Goal: Task Accomplishment & Management: Use online tool/utility

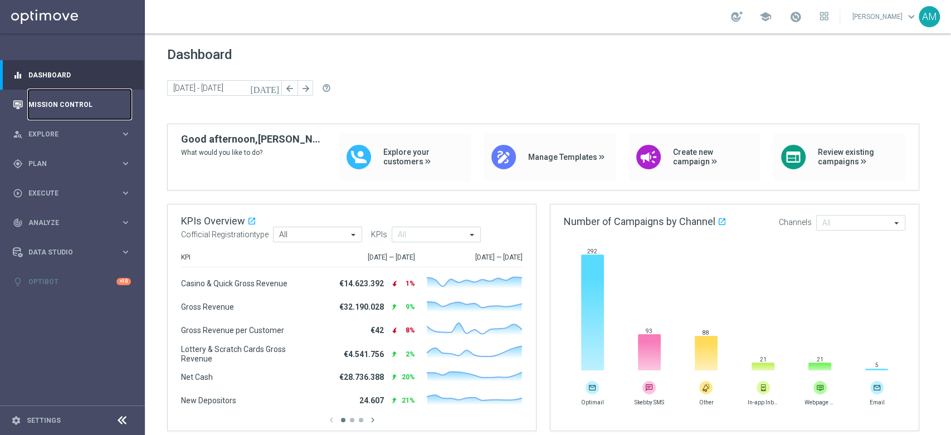
click at [74, 105] on link "Mission Control" at bounding box center [79, 105] width 103 height 30
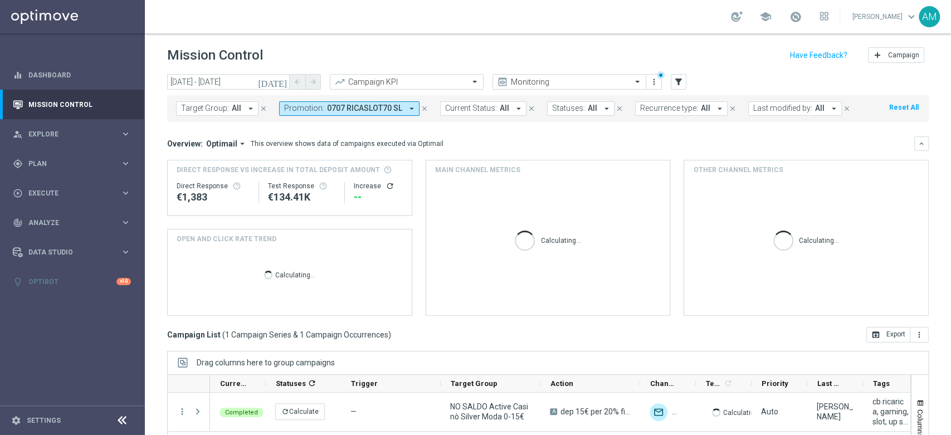
click at [370, 113] on span "0707 RICASLOT70 SL" at bounding box center [364, 108] width 75 height 9
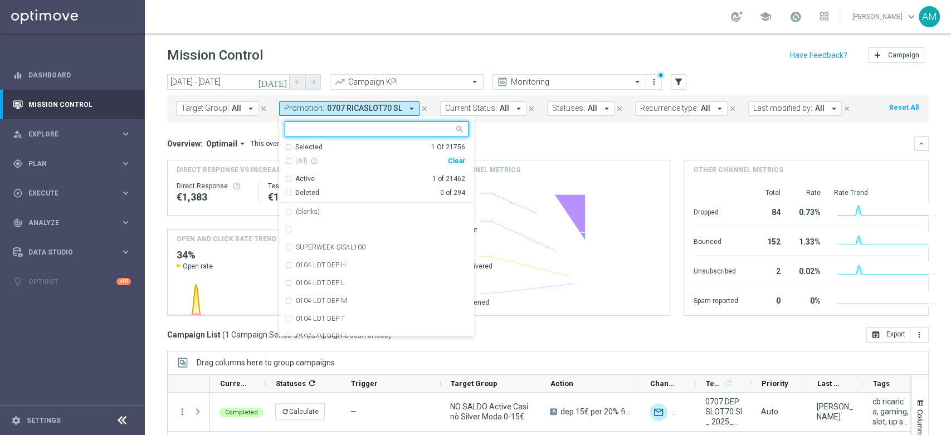
click at [0, 0] on div "Clear" at bounding box center [0, 0] width 0 height 0
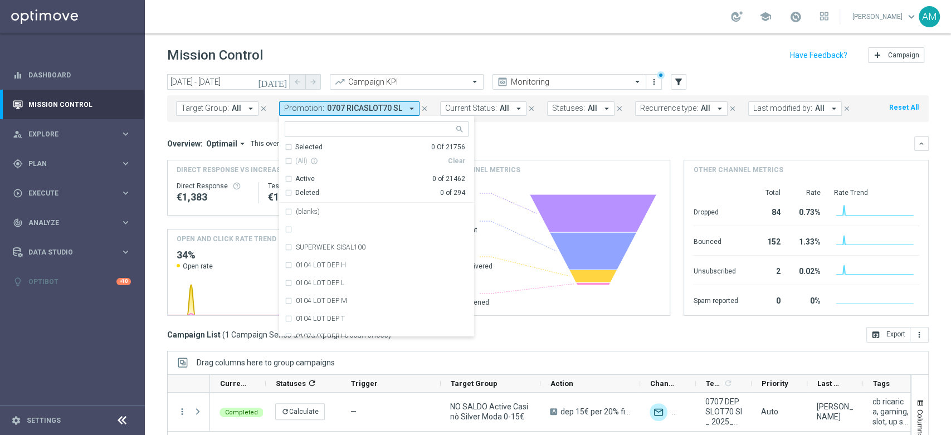
click at [380, 133] on input "text" at bounding box center [372, 129] width 163 height 9
paste input "EERRMM223723"
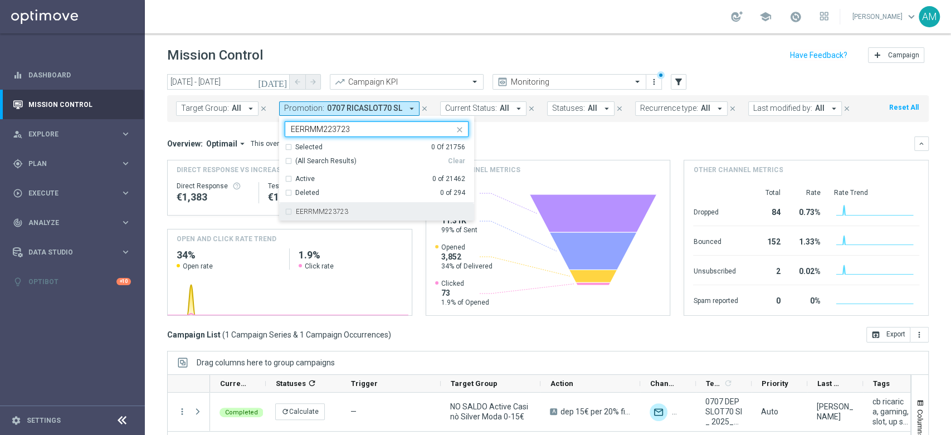
click at [361, 206] on div "EERRMM223723" at bounding box center [377, 212] width 184 height 18
type input "EERRMM223723"
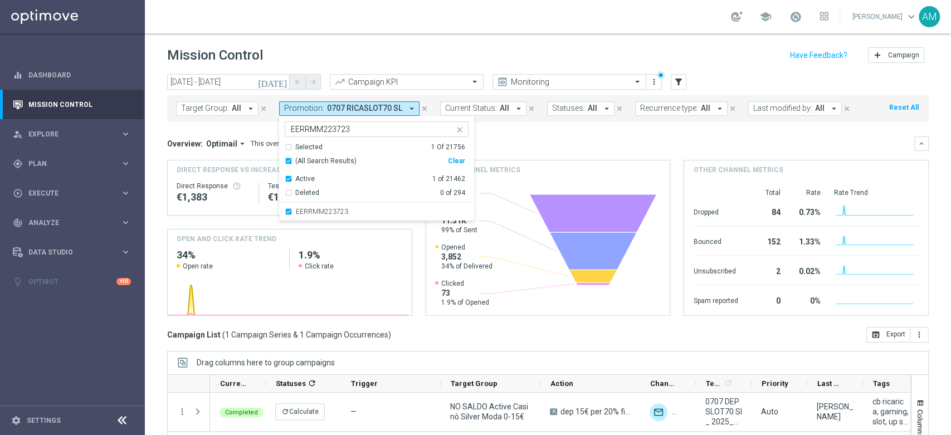
click at [492, 140] on div "Overview: Optimail arrow_drop_down This overview shows data of campaigns execut…" at bounding box center [540, 144] width 747 height 10
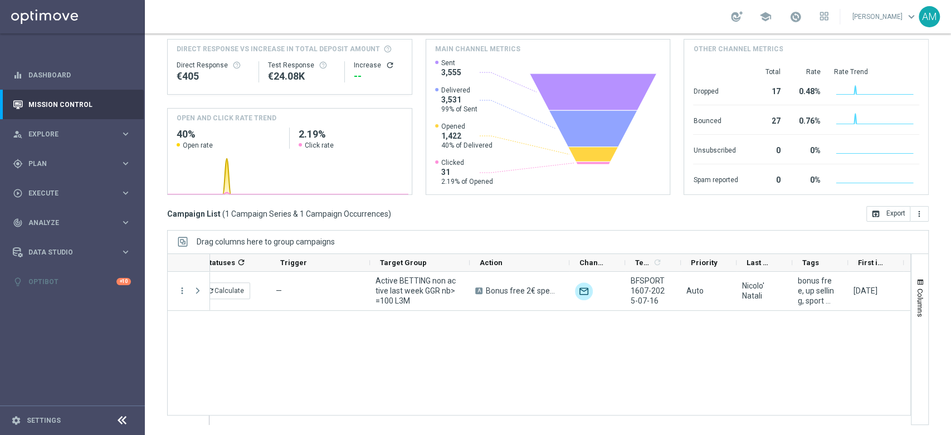
scroll to position [0, 119]
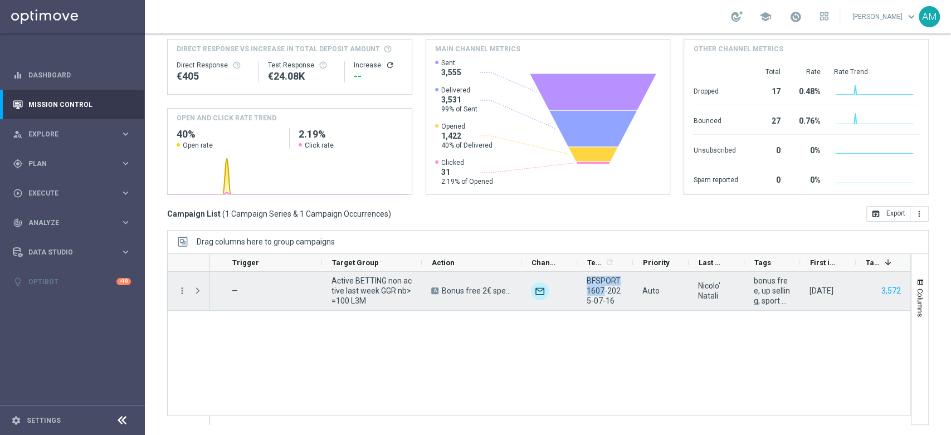
drag, startPoint x: 587, startPoint y: 281, endPoint x: 604, endPoint y: 290, distance: 18.5
click at [604, 290] on span "BFSPORT1607-2025-07-16" at bounding box center [605, 291] width 37 height 30
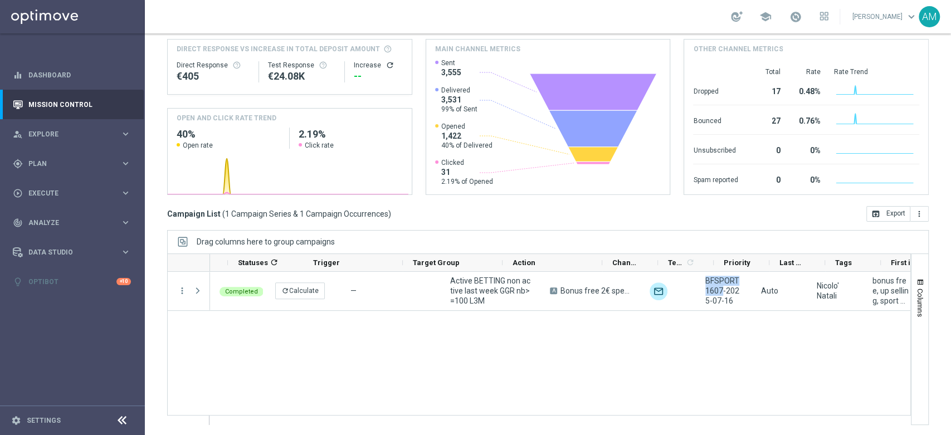
scroll to position [0, 184]
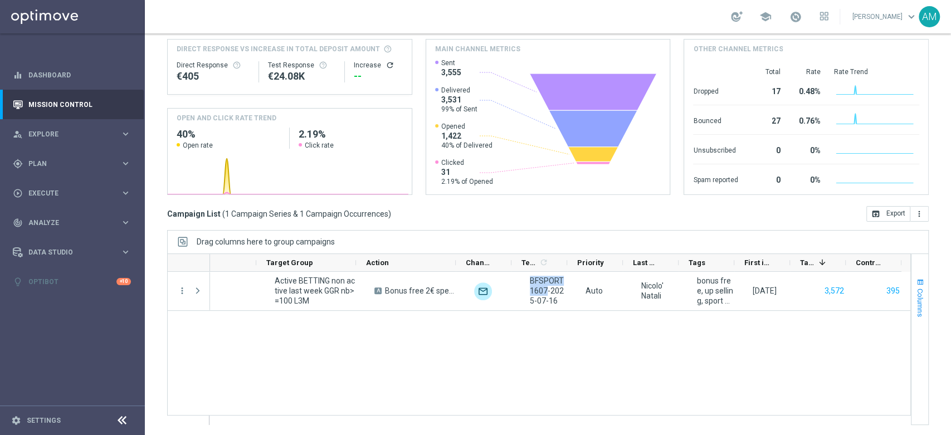
click at [916, 283] on span "button" at bounding box center [920, 282] width 9 height 9
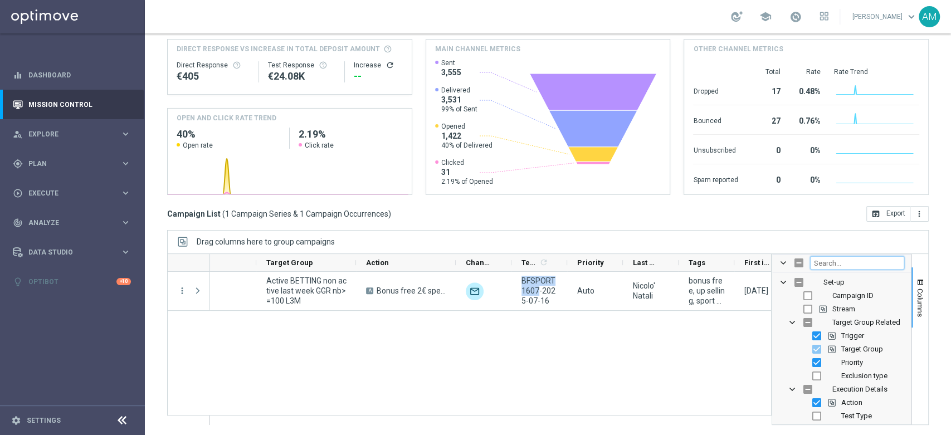
click at [847, 262] on input "Filter Columns Input" at bounding box center [857, 262] width 94 height 13
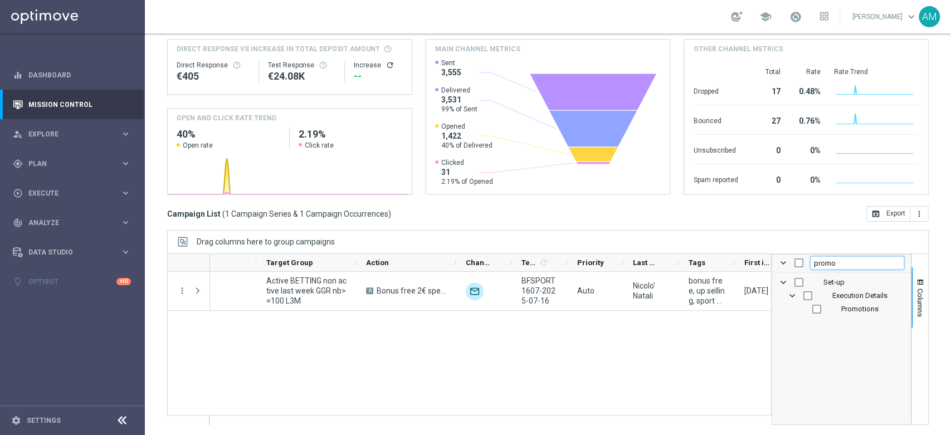
type input "promo"
click at [813, 308] on input "Press SPACE to toggle visibility (hidden)" at bounding box center [817, 309] width 9 height 9
checkbox input "true"
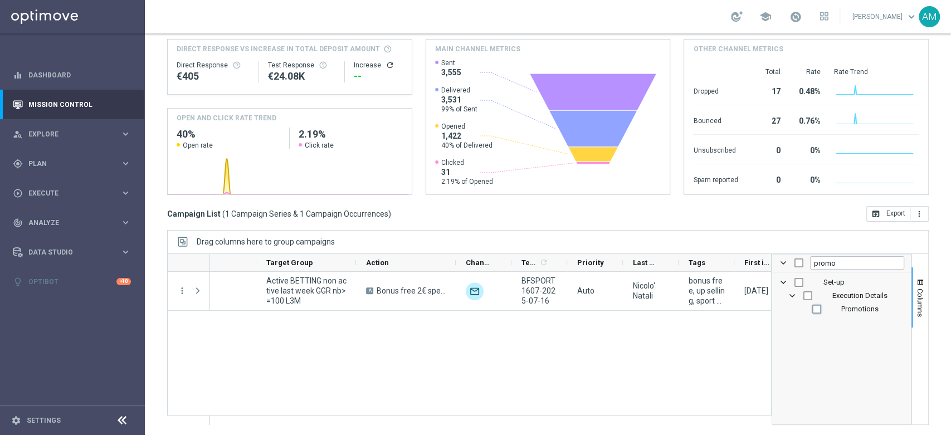
checkbox input "true"
click at [711, 343] on div "refresh Calculate — Active BETTING non active last week GGR nb>=100 L3M A Bonus…" at bounding box center [490, 348] width 561 height 153
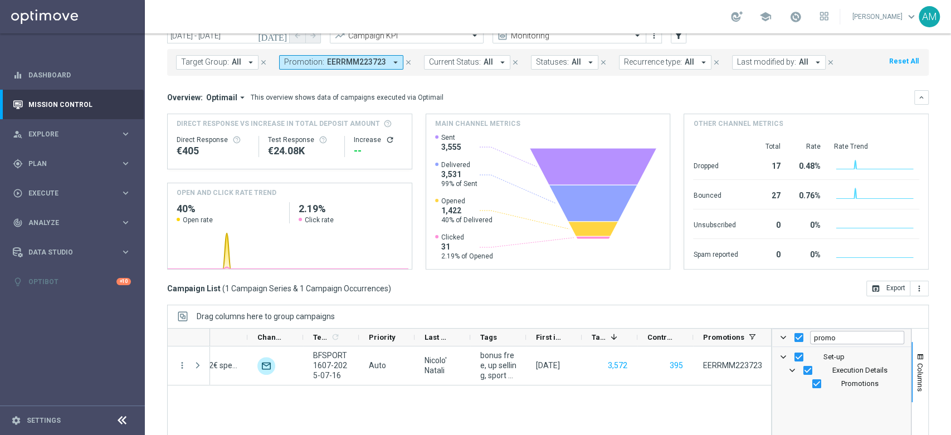
scroll to position [0, 0]
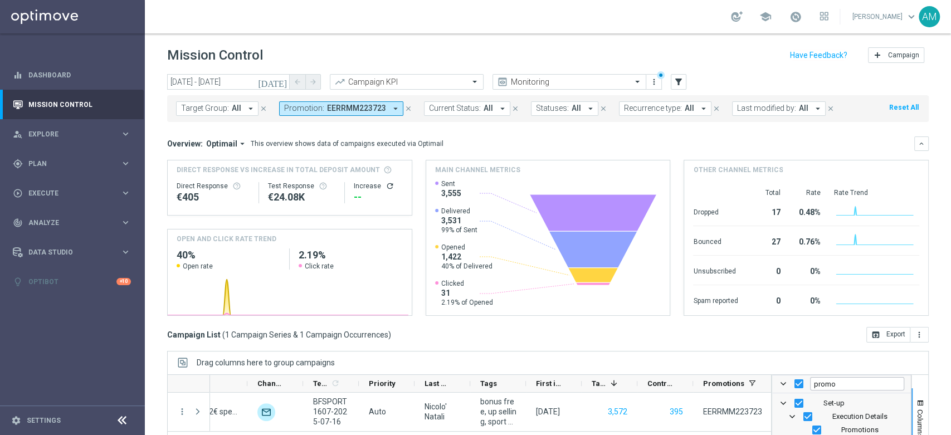
click at [381, 113] on button "Promotion: EERRMM223723 arrow_drop_down" at bounding box center [341, 108] width 124 height 14
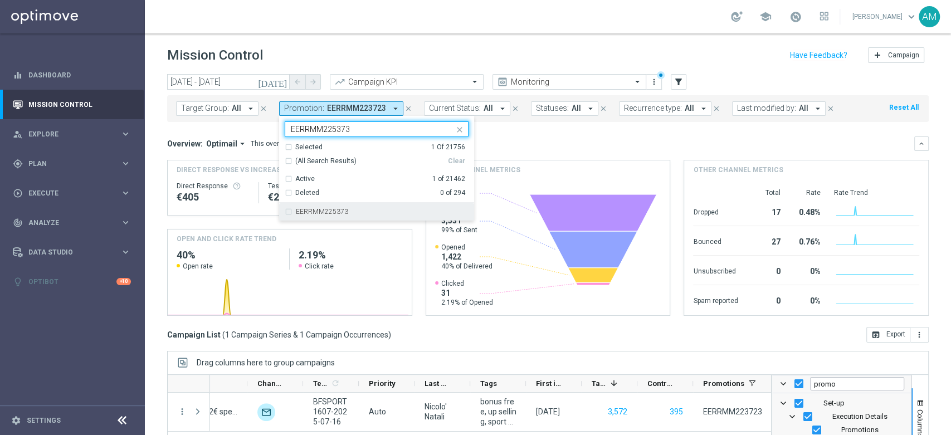
click at [392, 213] on div "EERRMM225373" at bounding box center [382, 211] width 173 height 7
type input "EERRMM225373"
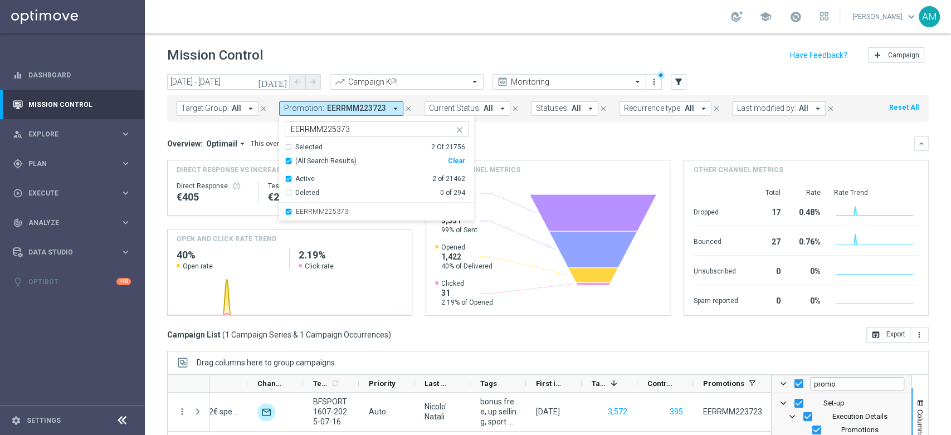
click at [540, 131] on mini-dashboard "Overview: Optimail arrow_drop_down This overview shows data of campaigns execut…" at bounding box center [548, 224] width 762 height 205
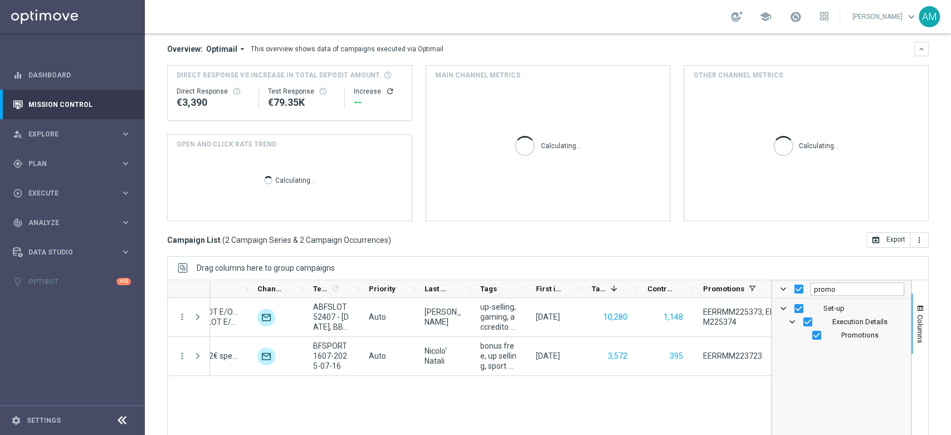
scroll to position [124, 0]
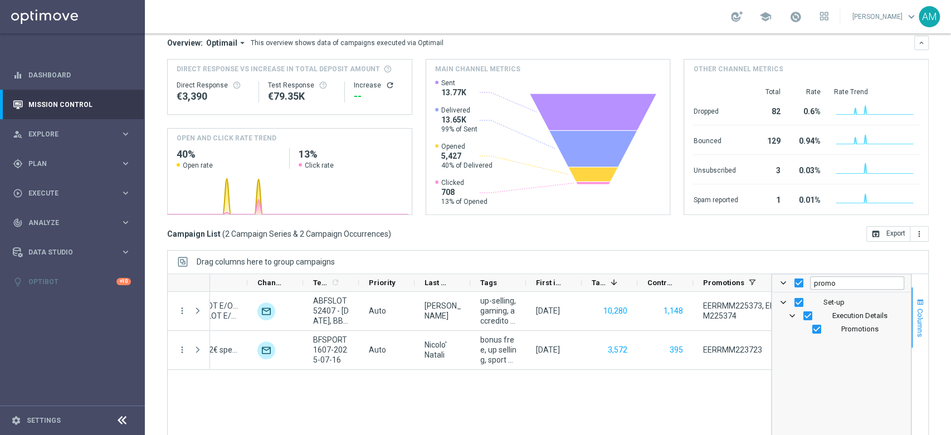
click at [916, 305] on span "button" at bounding box center [920, 302] width 9 height 9
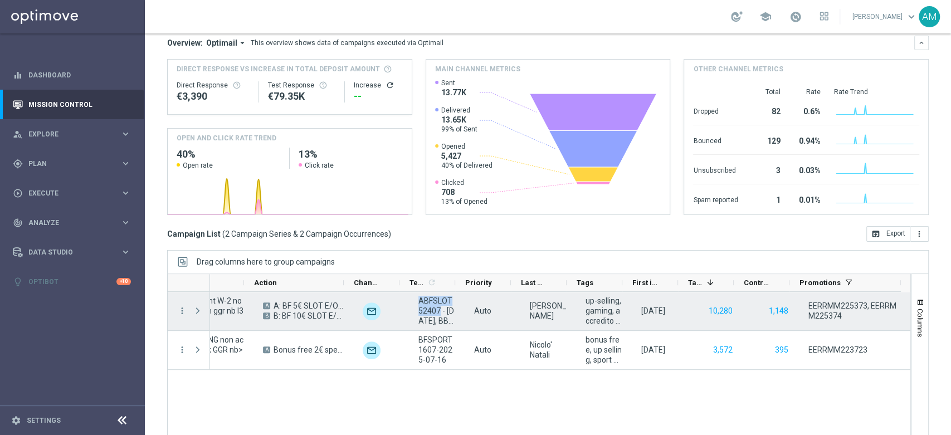
drag, startPoint x: 407, startPoint y: 300, endPoint x: 430, endPoint y: 309, distance: 23.8
click at [430, 309] on div "ABFSLOT52407 - [DATE], BBFSLOT2407 - [DATE]" at bounding box center [437, 311] width 56 height 38
